Goal: Task Accomplishment & Management: Use online tool/utility

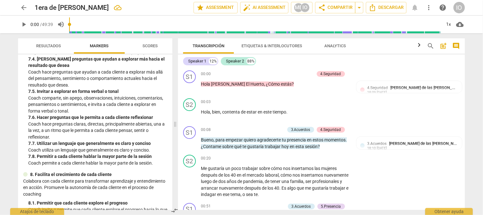
scroll to position [127, 0]
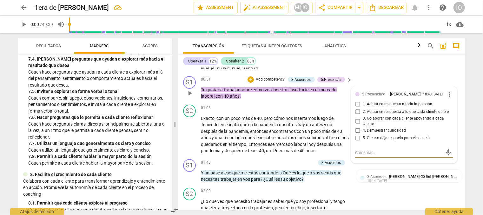
click at [449, 96] on span "more_vert" at bounding box center [450, 95] width 8 height 8
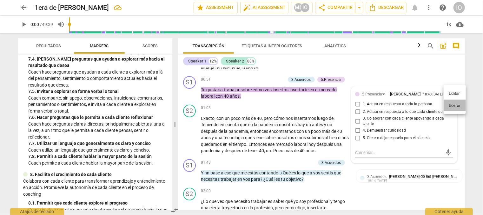
click at [454, 104] on li "Borrar" at bounding box center [455, 106] width 22 height 12
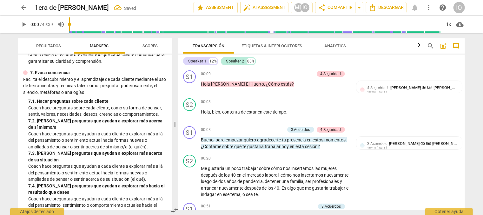
scroll to position [540, 0]
click at [153, 45] on span "Scores" at bounding box center [150, 46] width 15 height 5
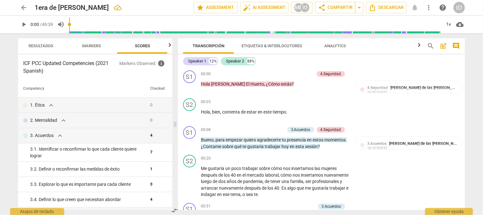
scroll to position [0, 8]
click at [278, 76] on div "+" at bounding box center [280, 74] width 6 height 6
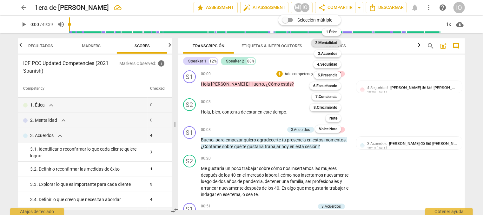
click at [319, 45] on b "2.Mentalidad" at bounding box center [326, 43] width 22 height 8
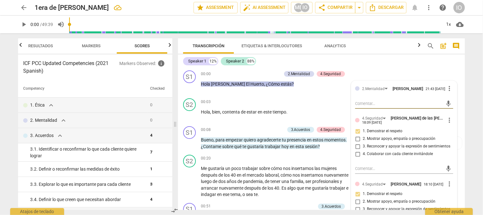
click at [88, 47] on span "Markers" at bounding box center [91, 46] width 19 height 5
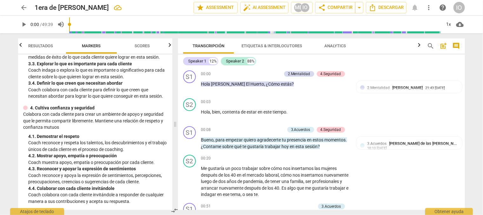
scroll to position [159, 0]
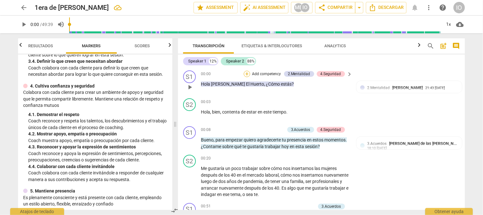
click at [245, 75] on div "+" at bounding box center [247, 74] width 6 height 6
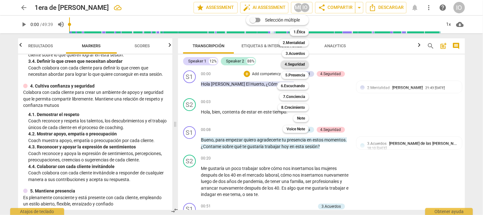
click at [286, 63] on b "4.Seguridad" at bounding box center [295, 65] width 20 height 8
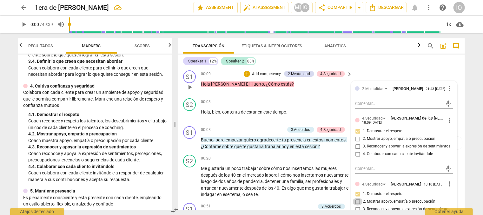
click at [357, 202] on input "2. Mostrar apoyo, empatía o preocupación" at bounding box center [358, 202] width 10 height 8
checkbox input "true"
click at [249, 130] on div "+" at bounding box center [250, 130] width 6 height 6
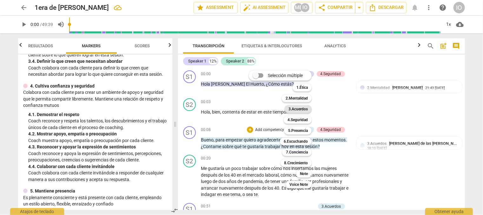
click at [301, 108] on b "3.Acuerdos" at bounding box center [298, 109] width 19 height 8
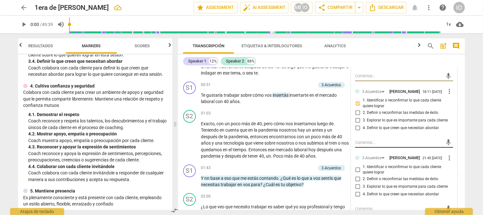
scroll to position [191, 0]
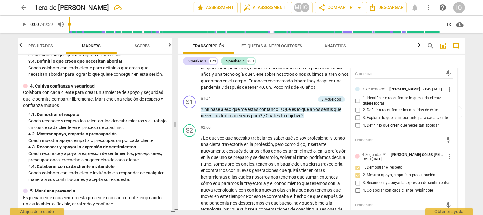
click at [446, 87] on span "more_vert" at bounding box center [450, 89] width 8 height 8
click at [447, 98] on li "Borrar" at bounding box center [455, 101] width 22 height 12
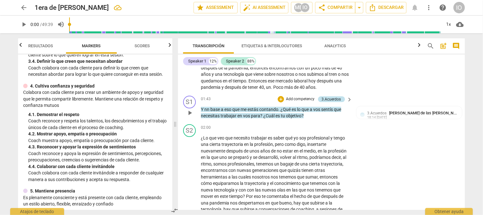
click at [333, 98] on div "3.Acuerdos" at bounding box center [331, 100] width 19 height 6
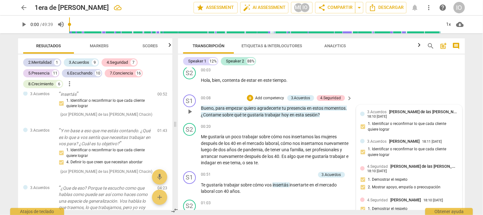
scroll to position [64, 0]
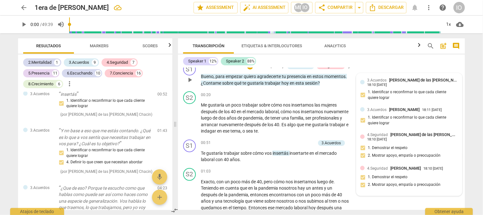
click at [362, 176] on div "4.Seguridad [PERSON_NAME] 18:10 [DATE] 1. Demostrar el respeto 2. Mostrar apoyo…" at bounding box center [409, 178] width 98 height 27
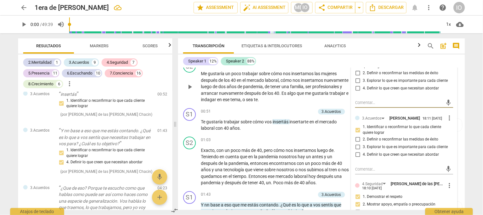
scroll to position [95, 0]
click at [280, 112] on div "+" at bounding box center [281, 111] width 6 height 6
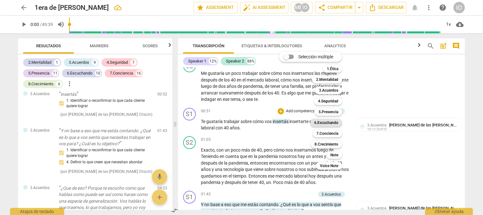
click at [328, 124] on b "6.Escuchando" at bounding box center [326, 123] width 24 height 8
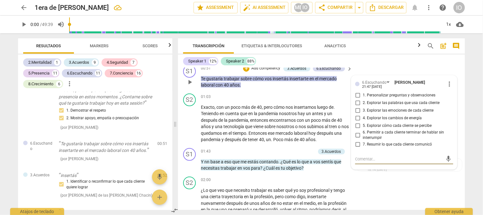
scroll to position [127, 0]
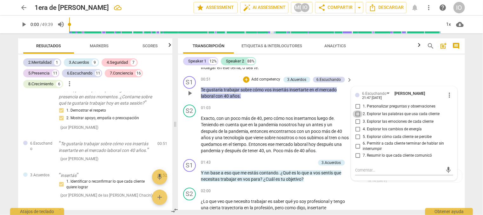
click at [355, 112] on input "2. Explorar las palabras que usa cada cliente" at bounding box center [358, 115] width 10 height 8
checkbox input "true"
click at [94, 49] on span "Markers" at bounding box center [100, 46] width 34 height 9
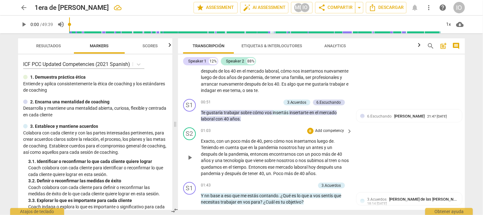
scroll to position [95, 0]
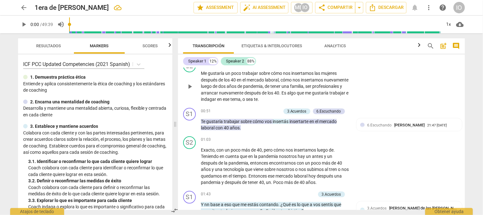
drag, startPoint x: 41, startPoint y: 155, endPoint x: 417, endPoint y: 78, distance: 383.8
click at [417, 78] on div "S2 play_arrow pause 00:20 + Add competency keyboard_arrow_right Me gustaría un …" at bounding box center [321, 81] width 287 height 48
click at [286, 111] on div "3.Acuerdos" at bounding box center [297, 112] width 27 height 6
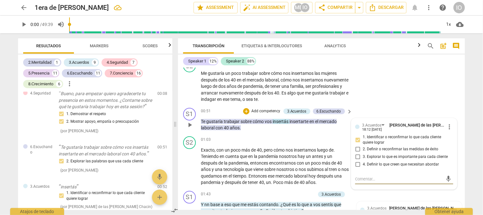
scroll to position [353, 0]
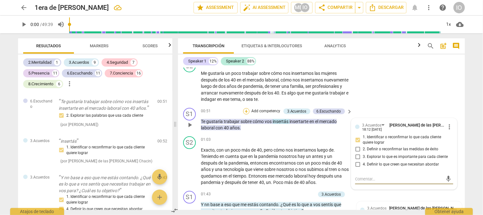
click at [246, 111] on div "+" at bounding box center [246, 111] width 6 height 6
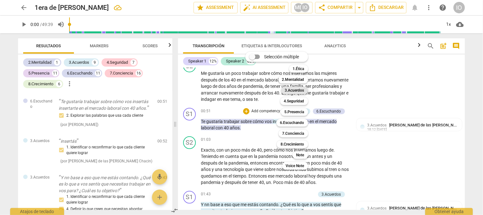
click at [302, 90] on b "3.Acuerdos" at bounding box center [294, 91] width 19 height 8
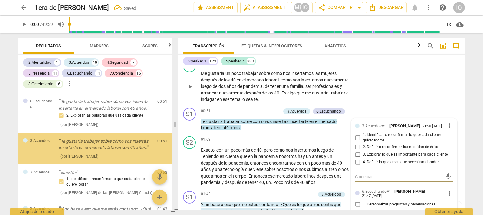
scroll to position [351, 0]
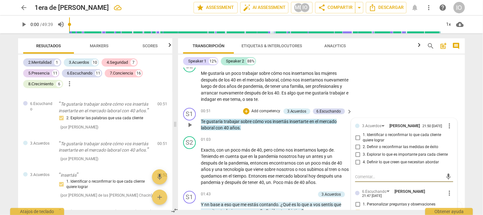
click at [357, 137] on input "1. Identificar o reconfirmar lo que cada cliente quiere lograr" at bounding box center [358, 138] width 10 height 8
checkbox input "true"
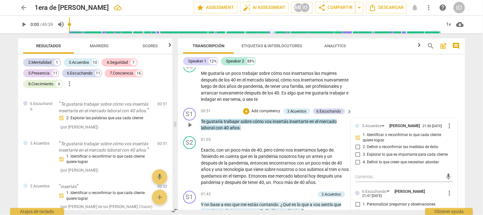
scroll to position [191, 0]
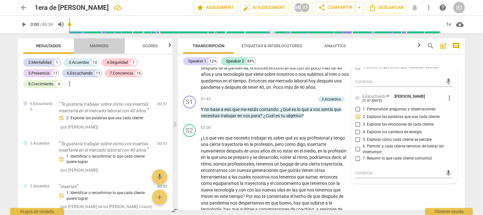
click at [95, 48] on span "Markers" at bounding box center [100, 46] width 34 height 9
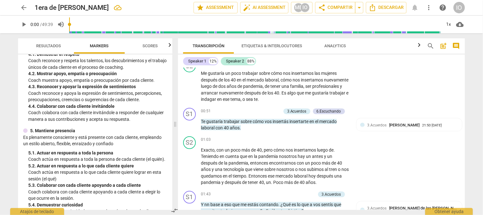
scroll to position [222, 0]
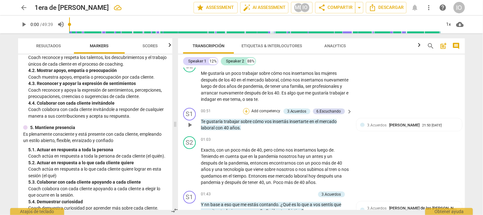
click at [247, 110] on div "+" at bounding box center [246, 111] width 6 height 6
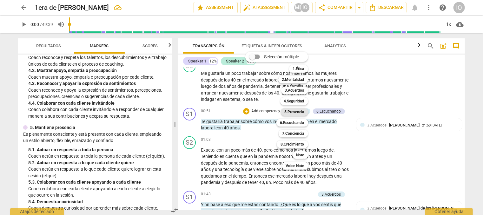
click at [284, 111] on div "5.Presencia" at bounding box center [294, 112] width 27 height 8
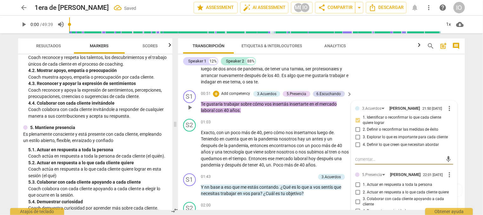
scroll to position [127, 0]
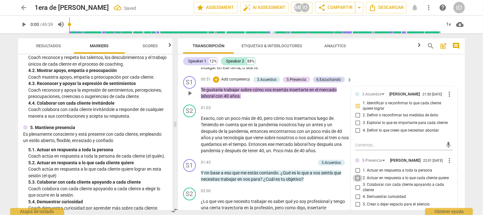
click at [355, 178] on input "2. Actuar en respuesta a lo que cada cliente quiere" at bounding box center [358, 179] width 10 height 8
checkbox input "true"
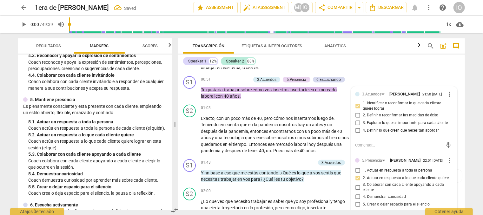
scroll to position [254, 0]
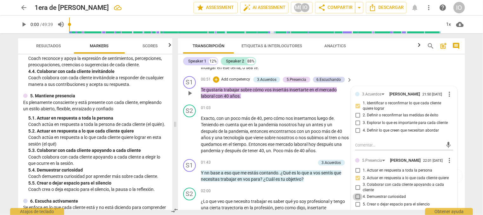
click at [357, 198] on input "4. Demuestrar curiosidad" at bounding box center [358, 197] width 10 height 8
checkbox input "true"
